Goal: Task Accomplishment & Management: Complete application form

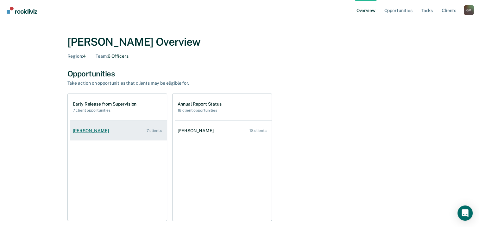
click at [85, 131] on div "[PERSON_NAME]" at bounding box center [92, 130] width 39 height 5
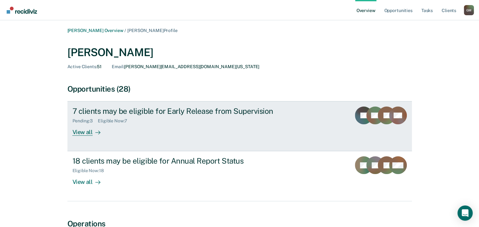
click at [80, 132] on div "View all" at bounding box center [90, 129] width 35 height 12
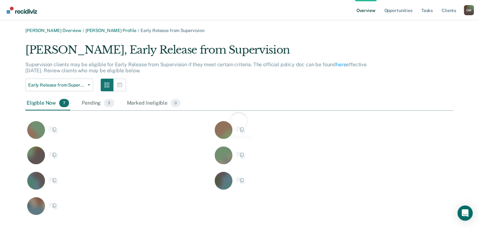
scroll to position [174, 423]
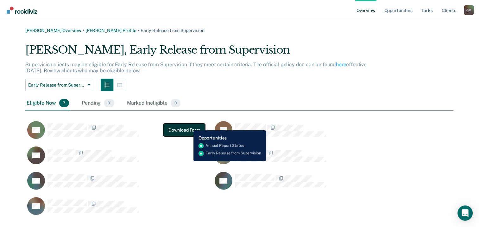
click at [189, 125] on button "Download Form" at bounding box center [184, 129] width 42 height 13
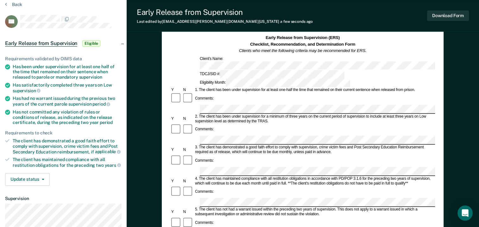
scroll to position [95, 0]
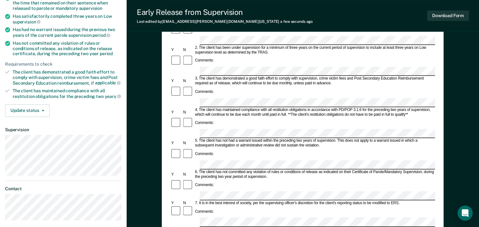
click at [212, 179] on div "Comments:" at bounding box center [302, 185] width 265 height 12
click at [461, 121] on div "Early Release from Supervision (ERS) Checklist, Recommendation, and Determinati…" at bounding box center [303, 159] width 352 height 430
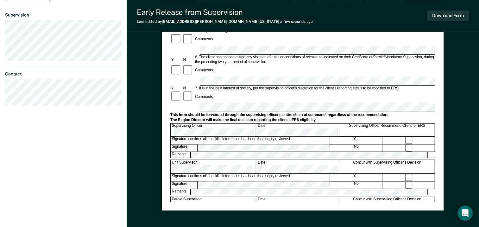
scroll to position [242, 0]
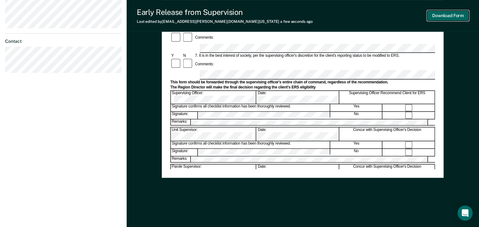
click at [439, 18] on button "Download Form" at bounding box center [448, 15] width 42 height 10
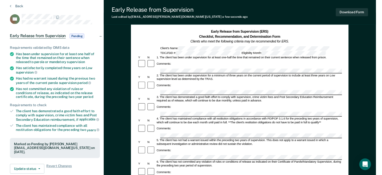
scroll to position [0, 0]
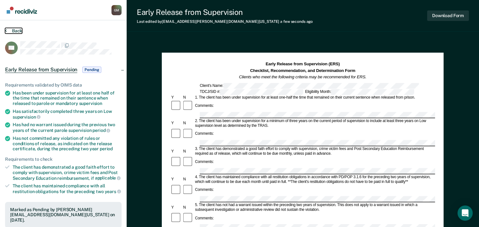
click at [12, 32] on button "Back" at bounding box center [13, 31] width 17 height 6
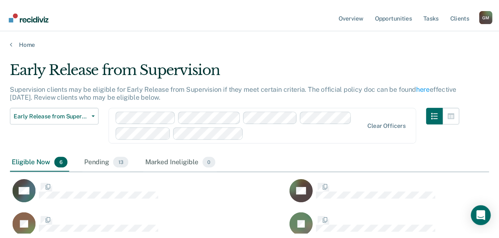
scroll to position [158, 479]
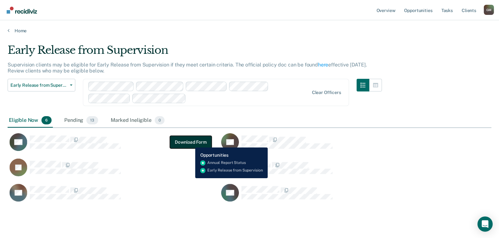
click at [191, 143] on button "Download Form" at bounding box center [191, 142] width 42 height 13
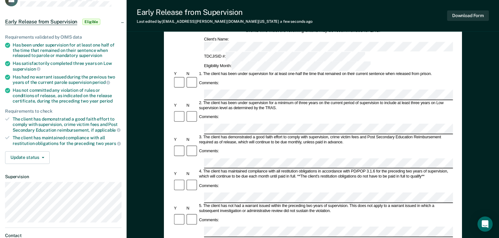
scroll to position [63, 0]
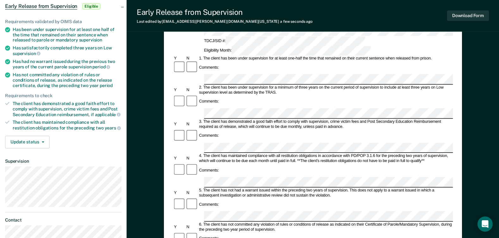
click at [266, 226] on div "Comments:" at bounding box center [313, 238] width 280 height 13
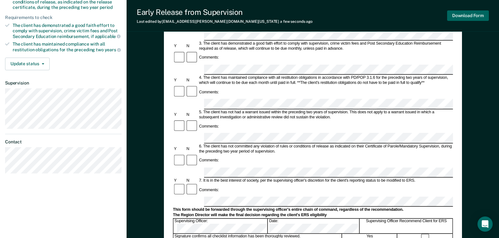
scroll to position [127, 0]
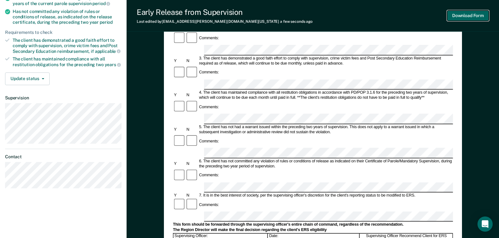
click at [460, 18] on button "Download Form" at bounding box center [468, 15] width 42 height 10
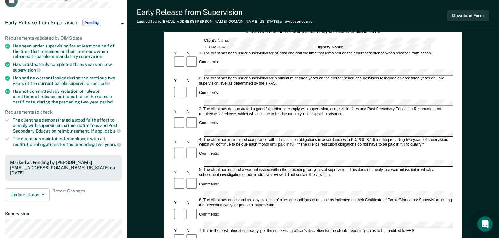
scroll to position [0, 0]
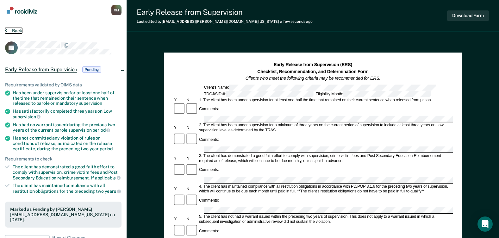
click at [9, 28] on button "Back" at bounding box center [13, 31] width 17 height 6
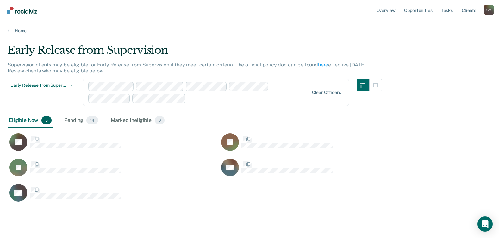
scroll to position [158, 479]
